Goal: Information Seeking & Learning: Learn about a topic

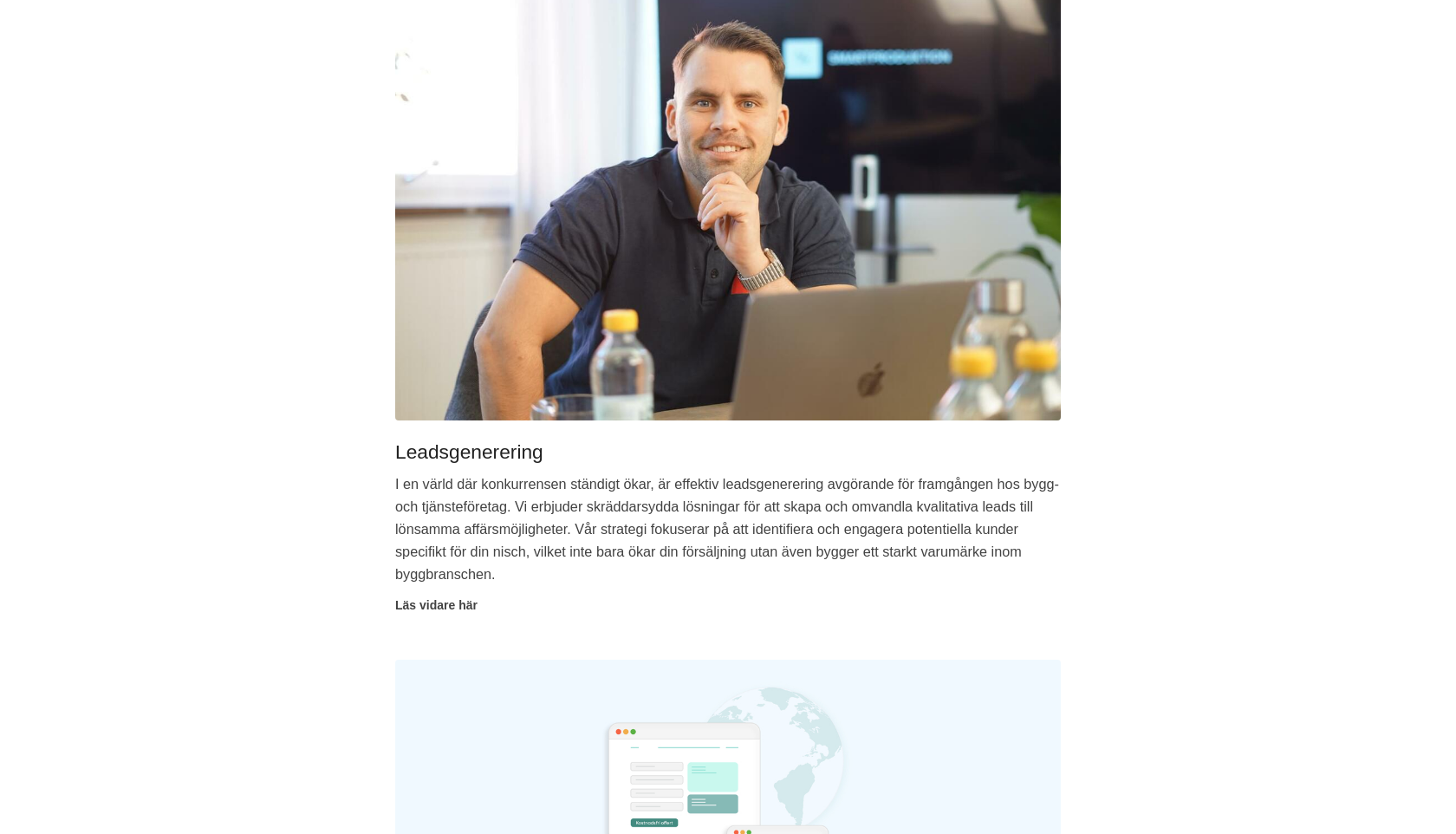
scroll to position [2858, 0]
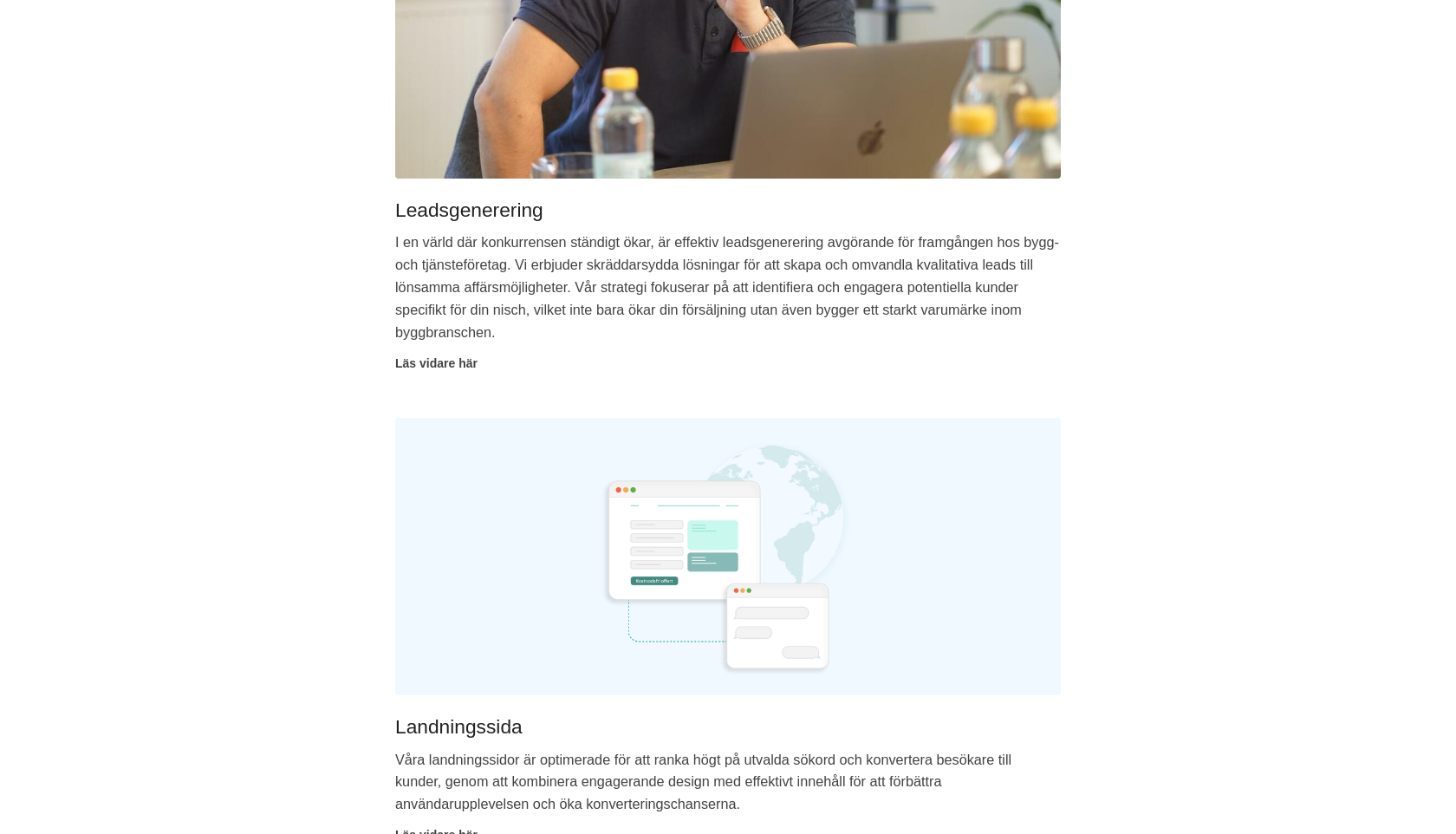
click at [438, 361] on span "Läs vidare här" at bounding box center [728, 362] width 666 height 19
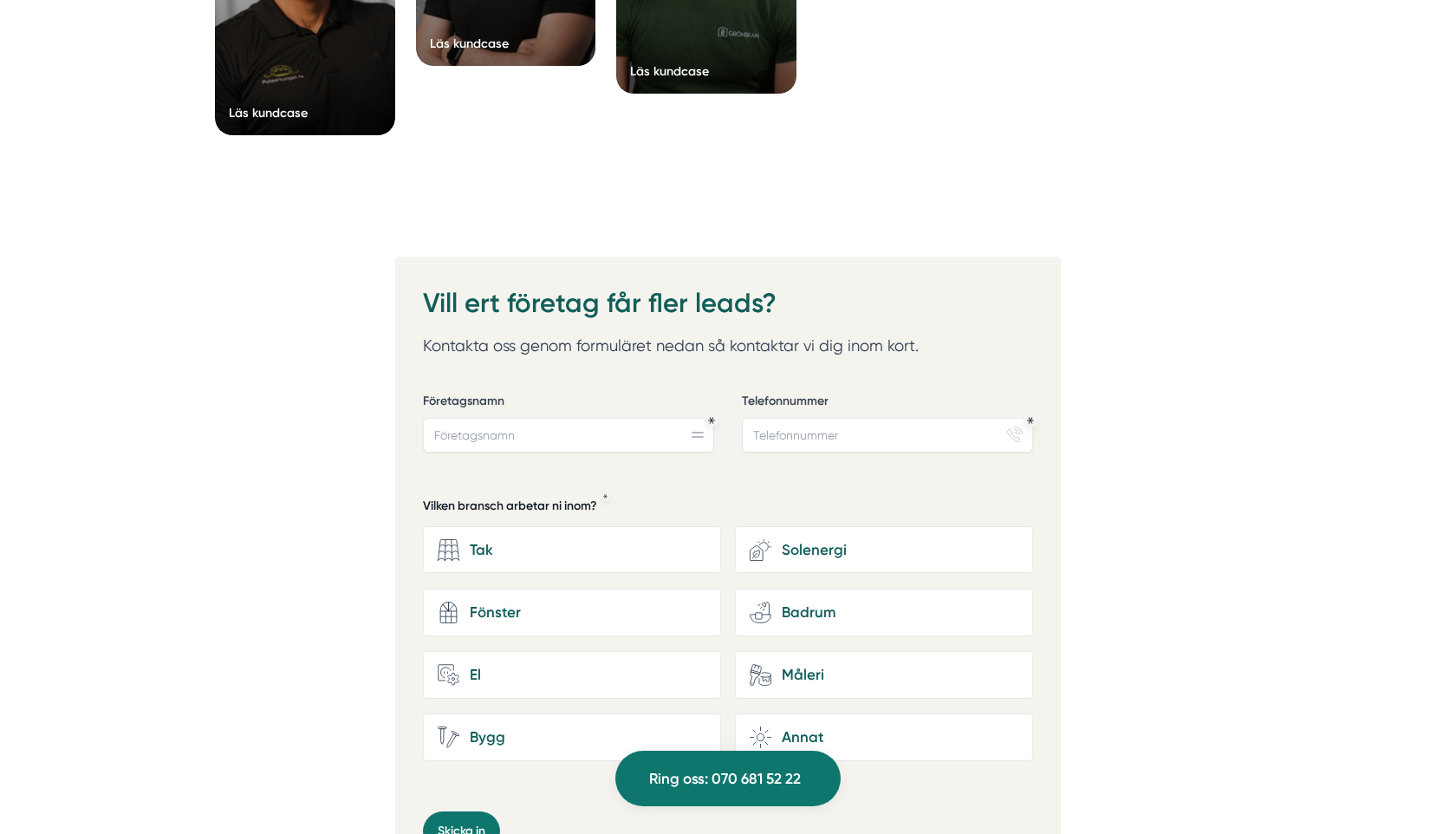
scroll to position [6330, 0]
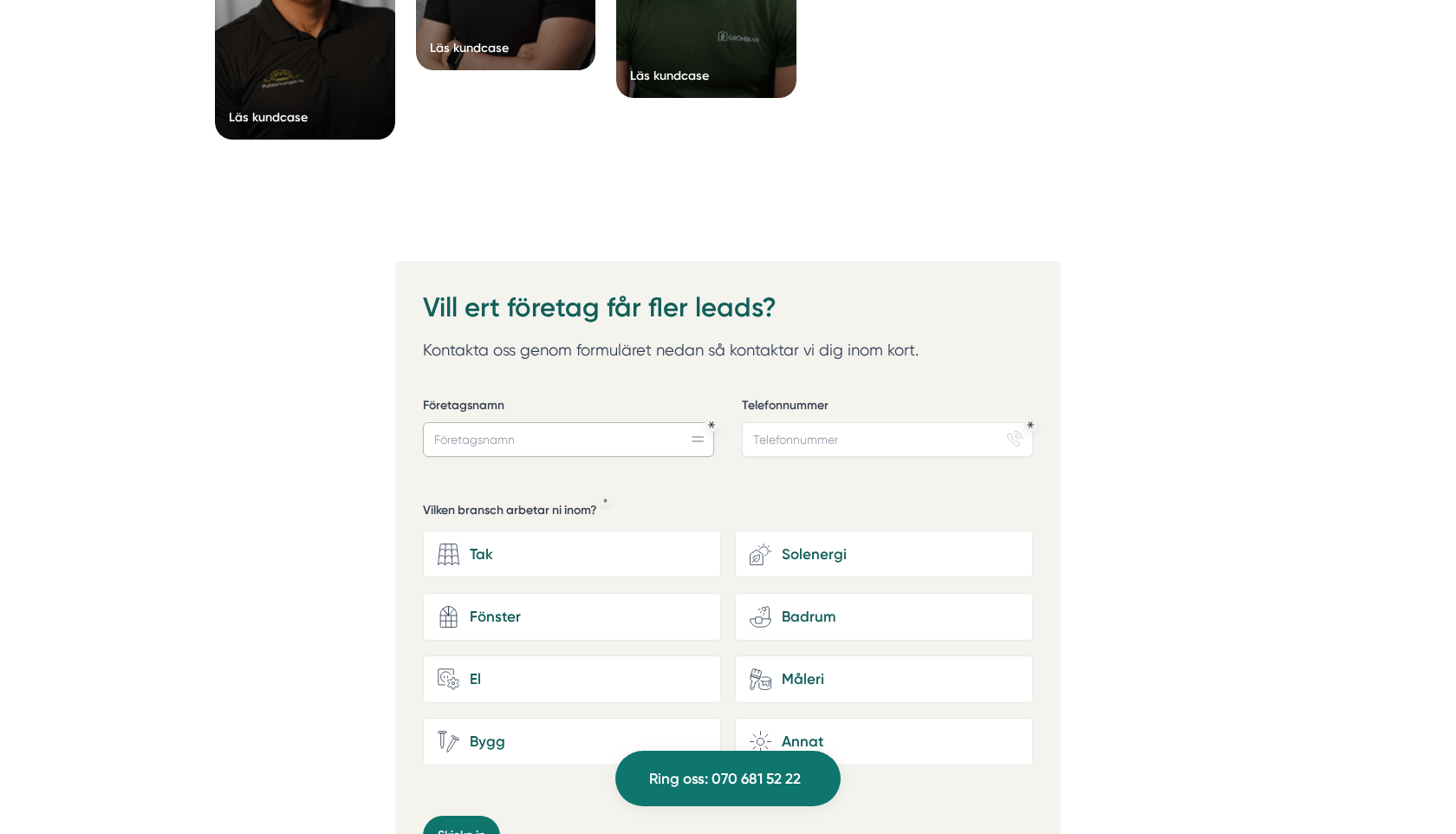
click at [627, 422] on input "Företagsnamn" at bounding box center [568, 439] width 291 height 35
